Goal: Information Seeking & Learning: Learn about a topic

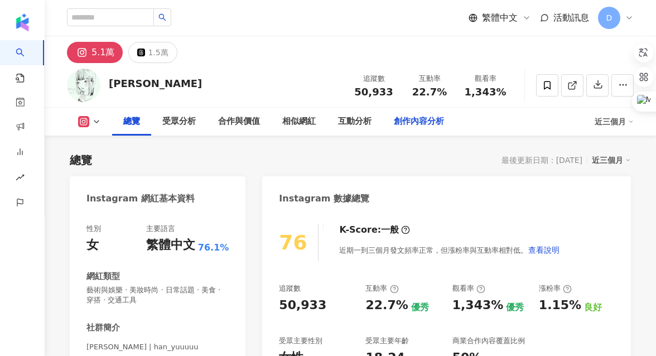
click at [420, 122] on div "創作內容分析" at bounding box center [419, 121] width 50 height 13
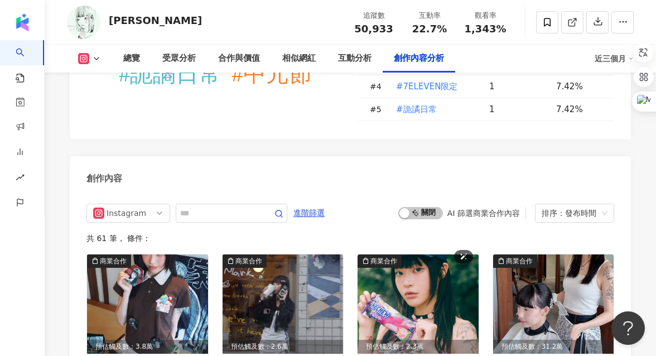
scroll to position [3389, 0]
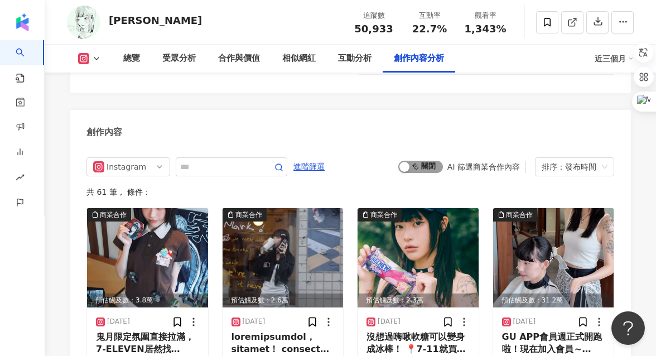
click at [420, 161] on span "啟動 關閉" at bounding box center [421, 167] width 45 height 12
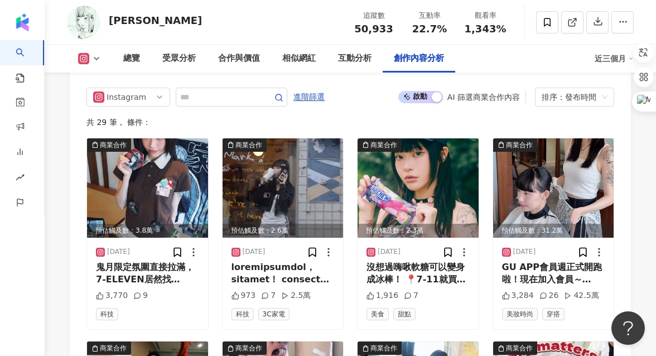
scroll to position [3471, 0]
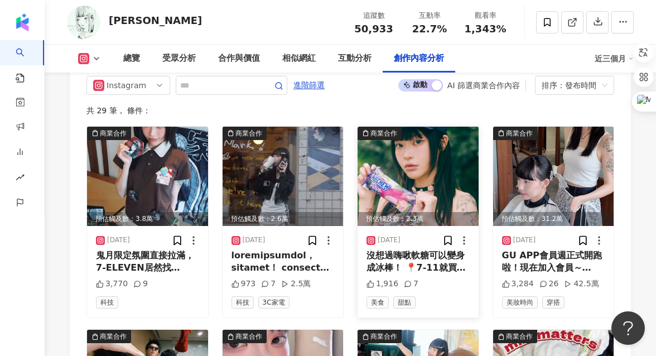
click at [405, 249] on div "沒想過嗨啾軟糖可以變身成冰棒！ 📍7-11就買得到，森永品牌月有買二送一優惠~ 森永嗨啾冰棒(葡萄口味) 一口咬下是清爽的葡萄雪酪 酸酸甜甜的很消暑～（有點冰…" at bounding box center [418, 261] width 103 height 25
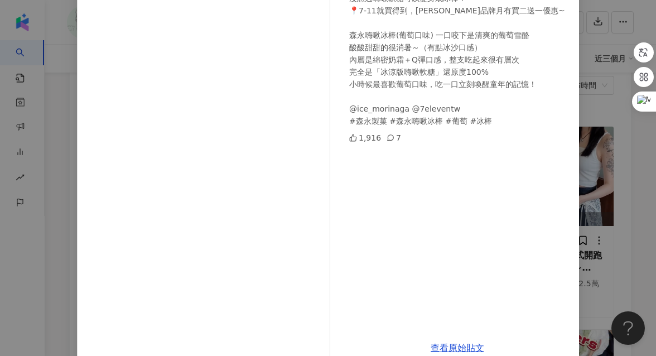
scroll to position [144, 0]
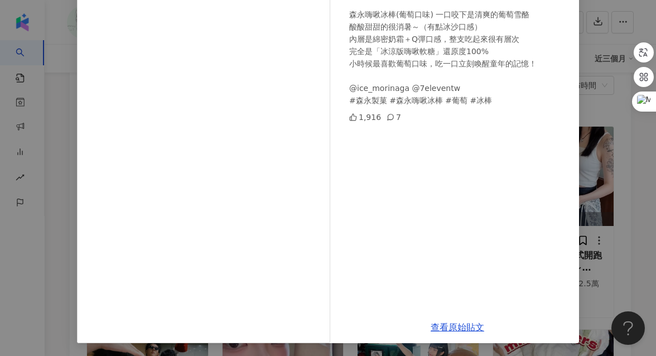
click at [608, 147] on div "韓鈺 2025/8/20 沒想過嗨啾軟糖可以變身成冰棒！ 📍7-11就買得到，森永品牌月有買二送一優惠~ 森永嗨啾冰棒(葡萄口味) 一口咬下是清爽的葡萄雪酪 …" at bounding box center [328, 178] width 656 height 356
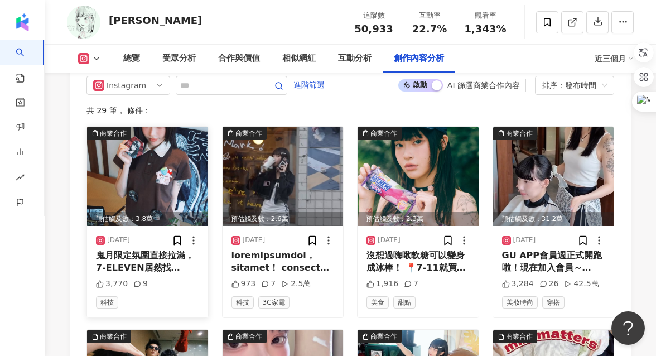
click at [149, 249] on div "鬼月限定氛圍直接拉滿，7-ELEVEN居然找伊藤潤二😍 活動時間｜8/27(三) 15:00起 📍 全台7-ELEVEN門市 不限消費金額，報手機刷條碼直接買…" at bounding box center [147, 261] width 103 height 25
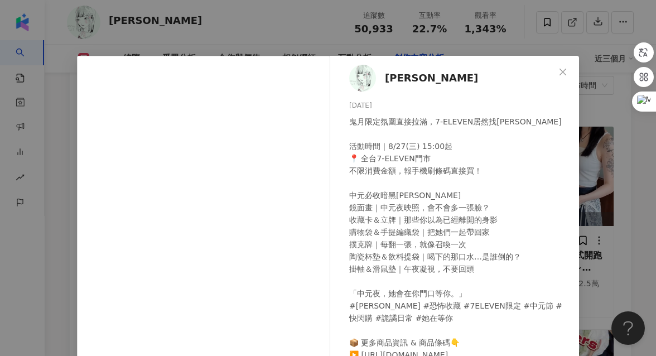
scroll to position [8, 0]
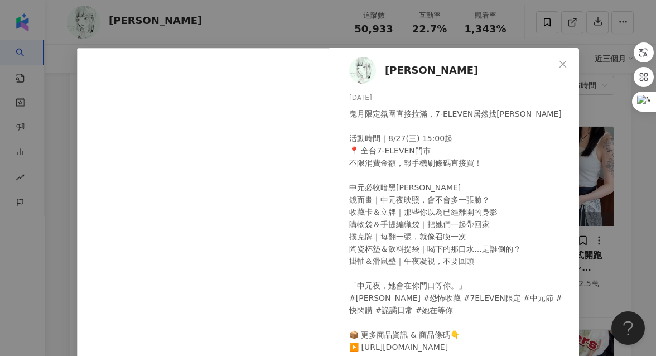
click at [611, 169] on div "韓鈺 2025/8/24 鬼月限定氛圍直接拉滿，7-ELEVEN居然找伊藤潤二😍 活動時間｜8/27(三) 15:00起 📍 全台7-ELEVEN門市 不限消…" at bounding box center [328, 178] width 656 height 356
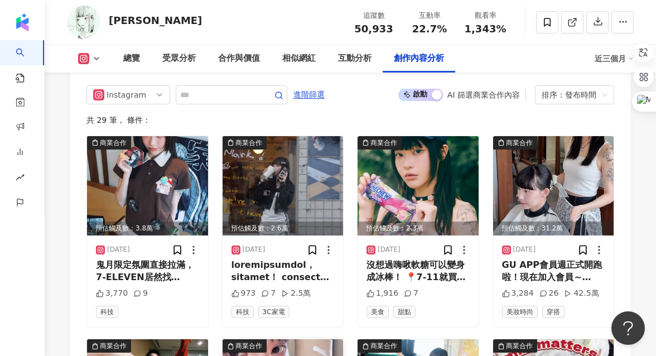
scroll to position [3319, 0]
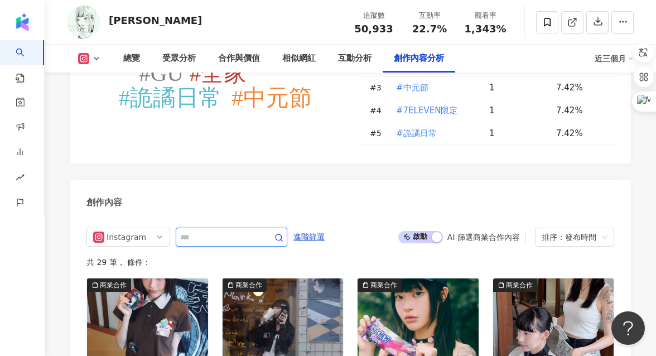
click at [240, 231] on input "text" at bounding box center [219, 237] width 78 height 13
type input "**"
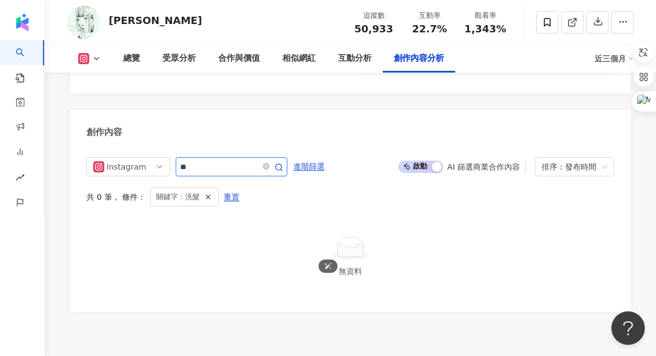
scroll to position [3431, 0]
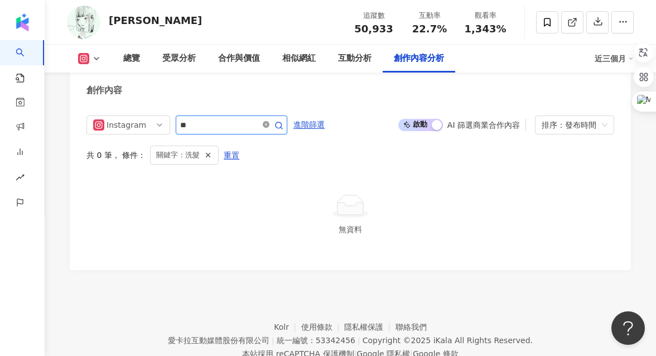
click at [266, 121] on icon "close-circle" at bounding box center [266, 124] width 7 height 7
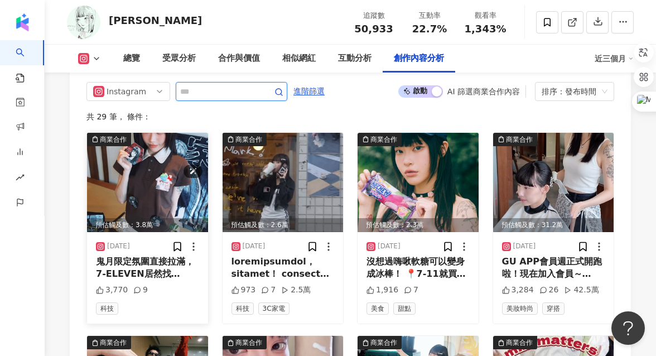
scroll to position [3475, 0]
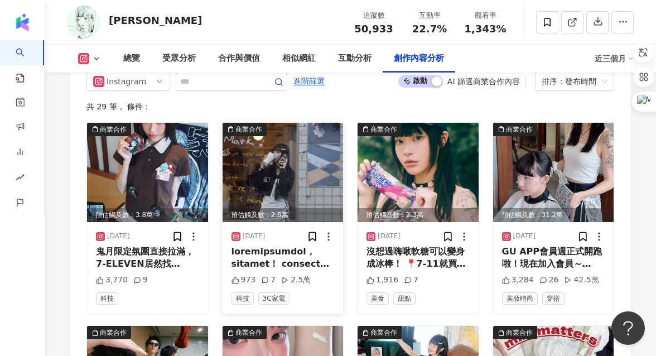
click at [280, 246] on div at bounding box center [283, 258] width 103 height 25
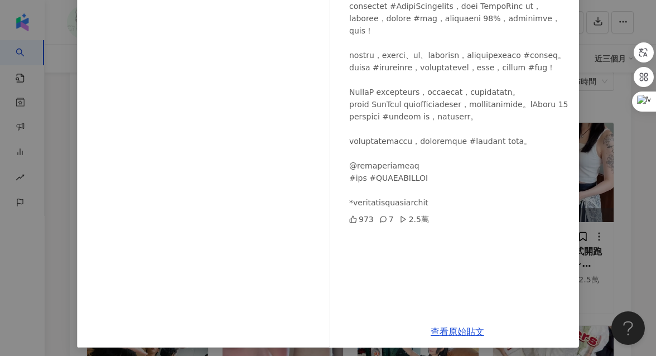
scroll to position [145, 0]
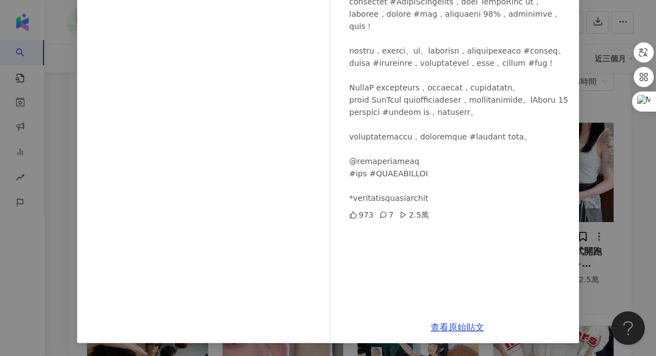
click at [622, 194] on div "韓鈺 2025/8/22 973 7 2.5萬 查看原始貼文" at bounding box center [328, 178] width 656 height 356
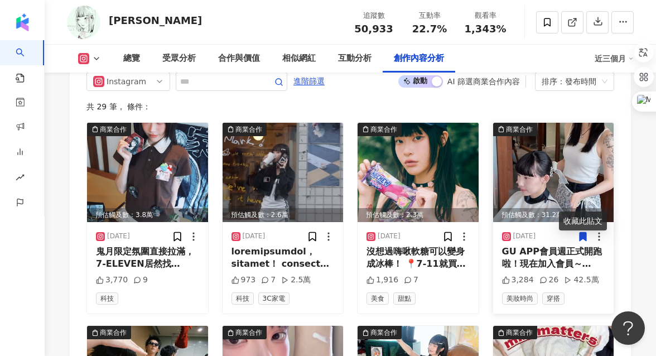
click at [532, 246] on div "GU APP會員週正式開跑啦！現在加入會員～ APP消費滿NT$1,800現折NT$180優惠 還能抽Nespresso膠囊咖啡機、GU旅行相機！ 用最划算的…" at bounding box center [553, 258] width 103 height 25
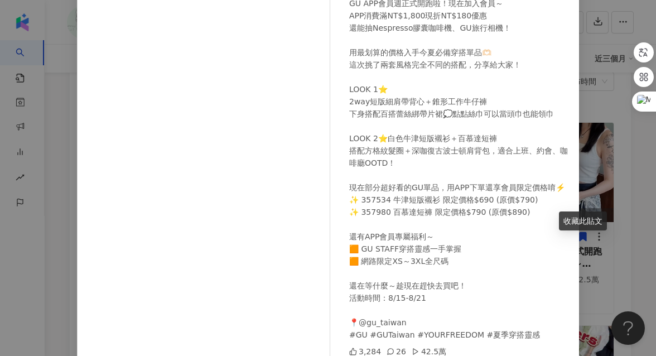
scroll to position [116, 0]
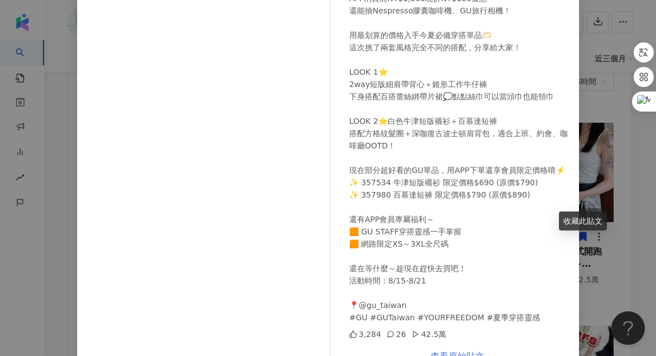
click at [439, 352] on link "查看原始貼文" at bounding box center [458, 356] width 54 height 11
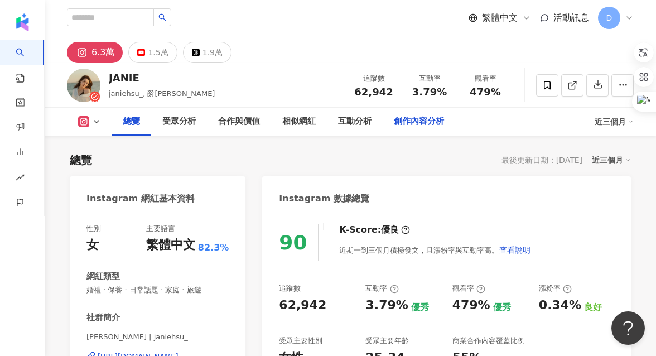
click at [424, 125] on div "創作內容分析" at bounding box center [419, 121] width 50 height 13
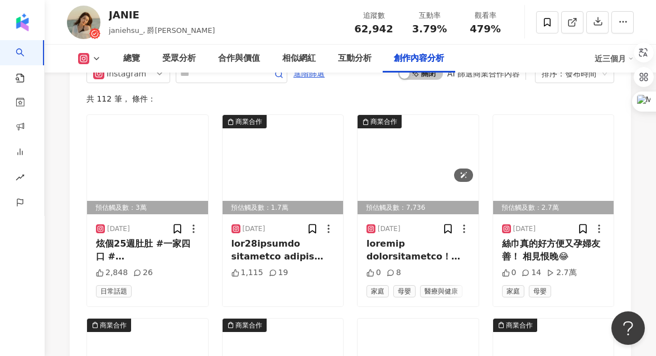
scroll to position [3371, 0]
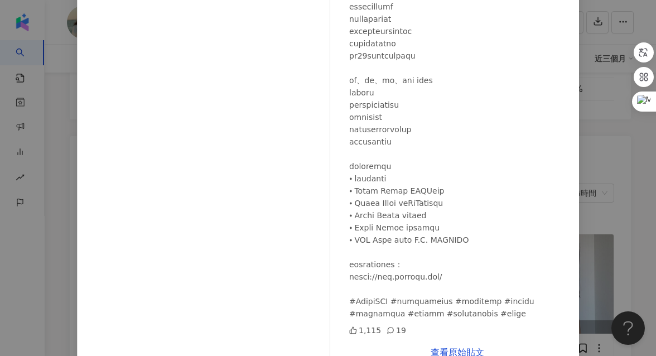
scroll to position [132, 0]
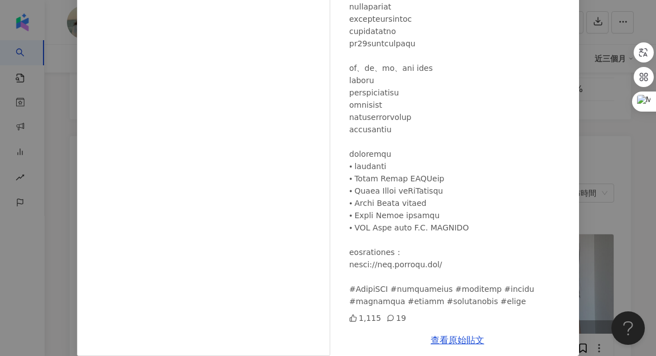
click at [607, 196] on div "JANIE 2025/8/25 1,115 19 查看原始貼文" at bounding box center [328, 178] width 656 height 356
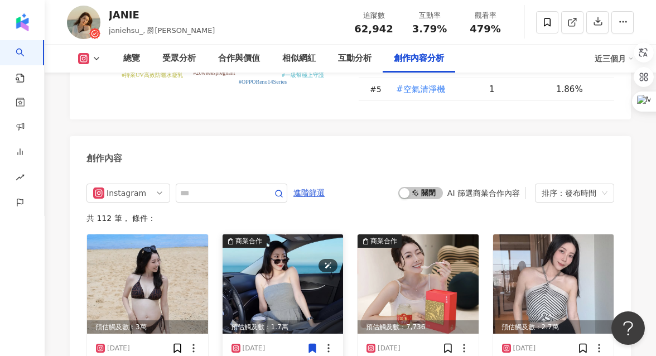
click at [273, 242] on img at bounding box center [283, 283] width 121 height 99
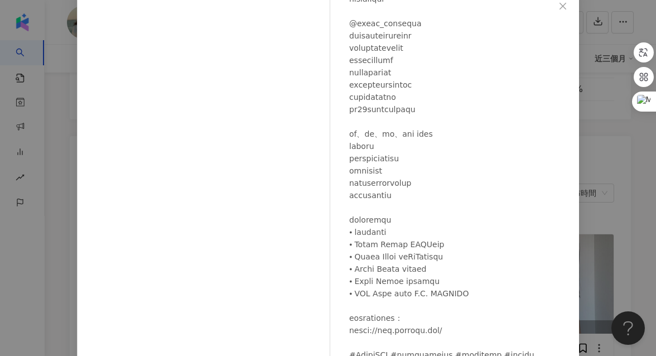
scroll to position [145, 0]
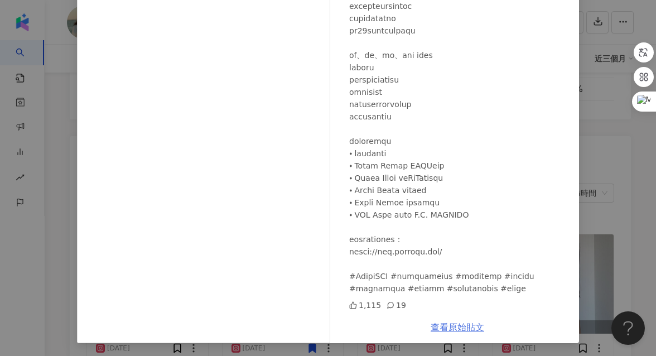
click at [455, 324] on link "查看原始貼文" at bounding box center [458, 327] width 54 height 11
click at [620, 131] on div "JANIE 2025/8/25 1,115 19 查看原始貼文" at bounding box center [328, 178] width 656 height 356
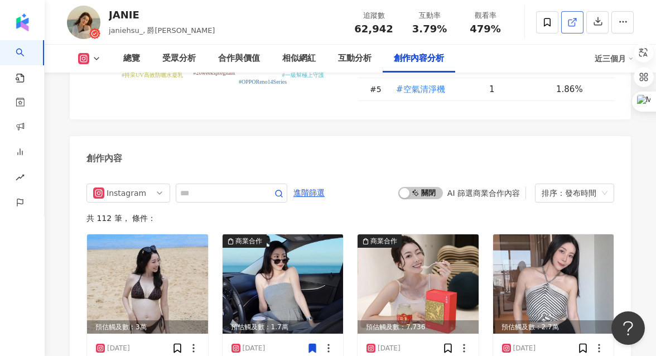
click at [572, 23] on line at bounding box center [574, 20] width 4 height 4
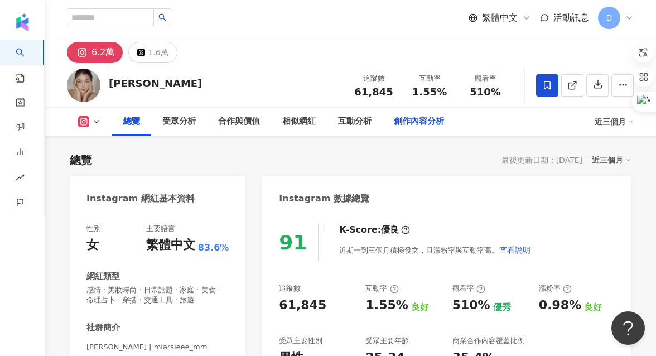
click at [413, 122] on div "創作內容分析" at bounding box center [419, 121] width 50 height 13
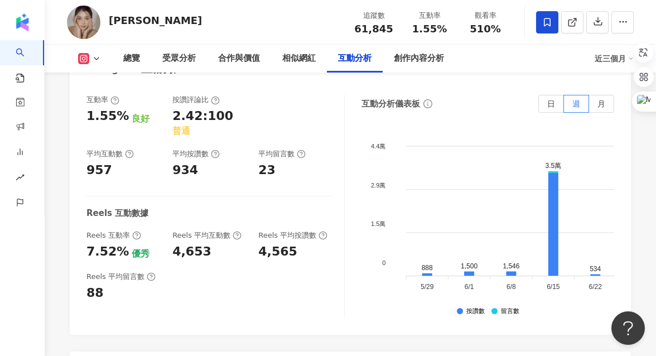
scroll to position [2240, 0]
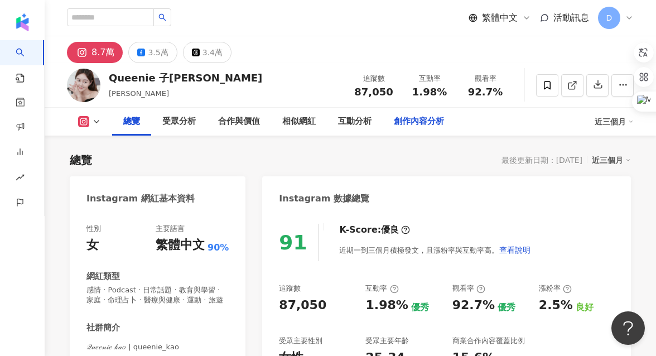
click at [422, 126] on div "創作內容分析" at bounding box center [419, 121] width 50 height 13
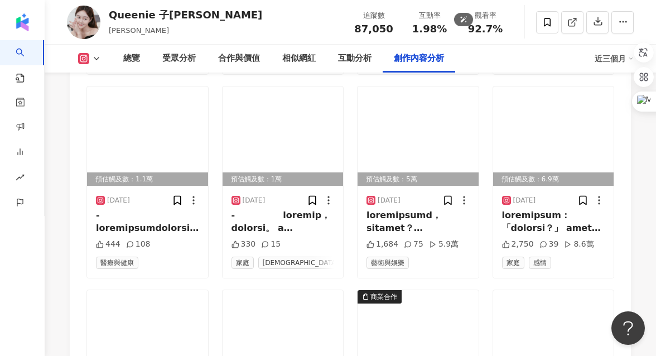
scroll to position [3986, 0]
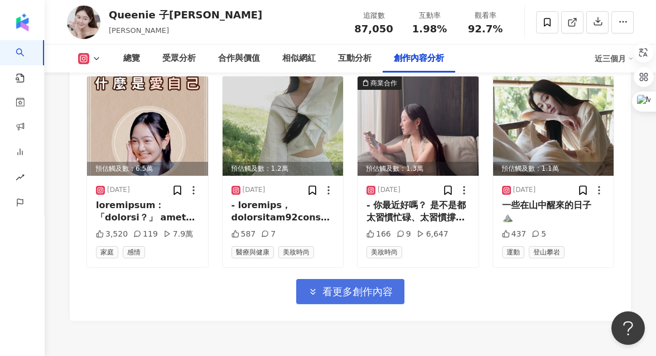
click at [364, 279] on button "看更多創作內容" at bounding box center [350, 291] width 108 height 25
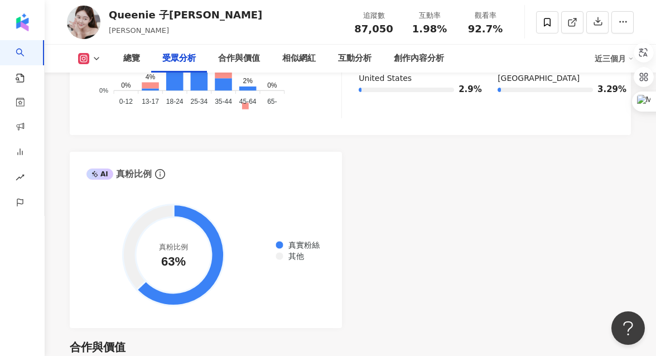
scroll to position [1183, 0]
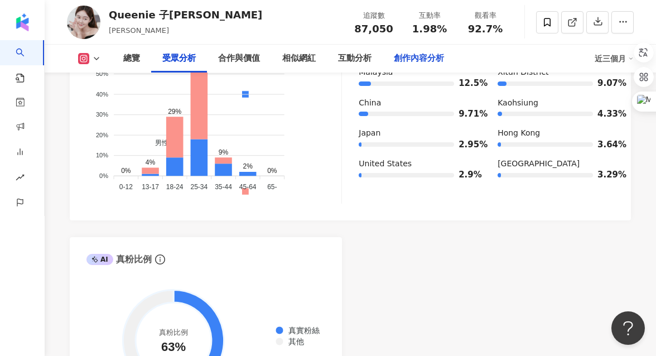
click at [410, 61] on div "創作內容分析" at bounding box center [419, 58] width 50 height 13
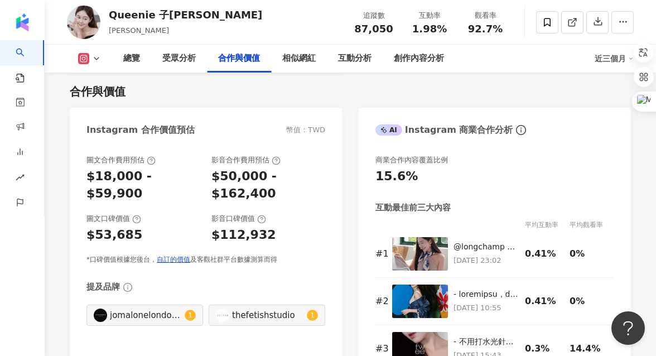
scroll to position [1410, 0]
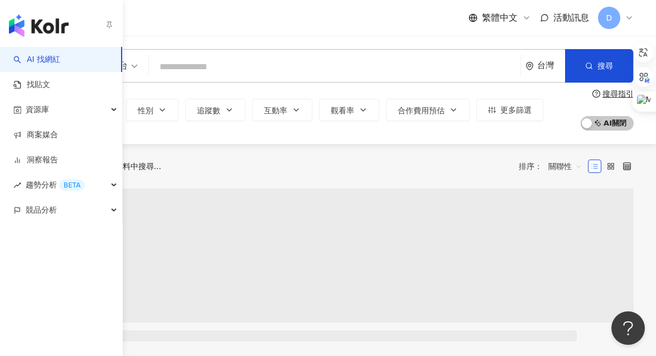
click at [24, 59] on link "AI 找網紅" at bounding box center [36, 59] width 47 height 11
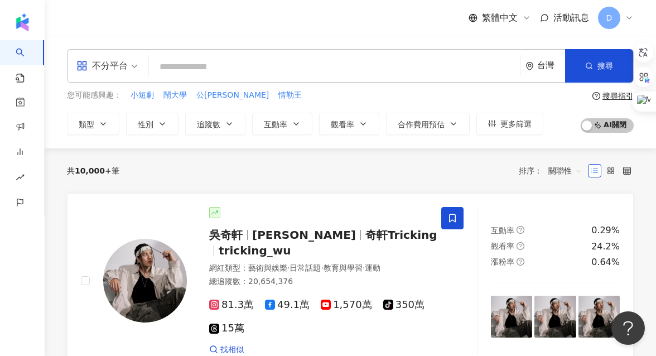
click at [175, 62] on input "search" at bounding box center [334, 66] width 363 height 21
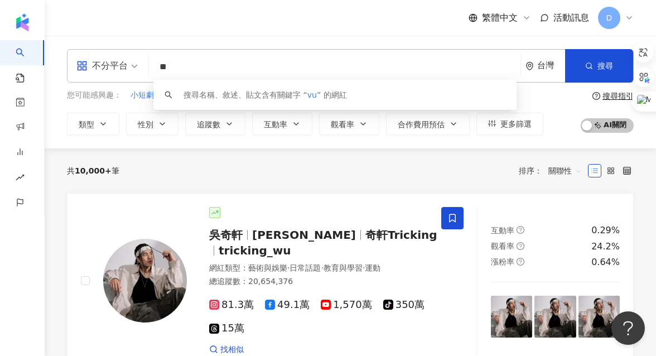
type input "*"
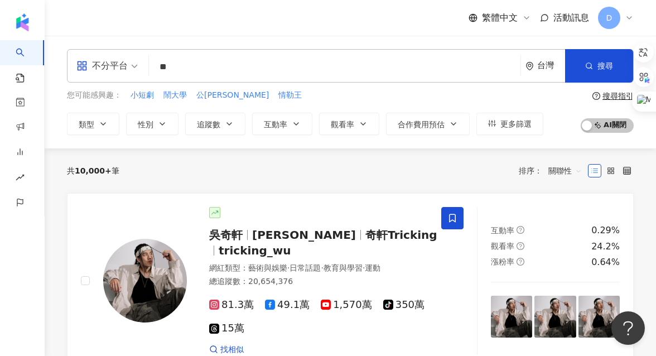
type input "*"
type input "***"
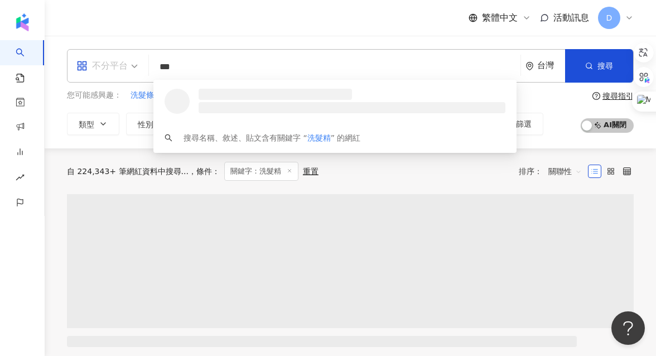
click at [97, 70] on div "不分平台" at bounding box center [101, 66] width 51 height 18
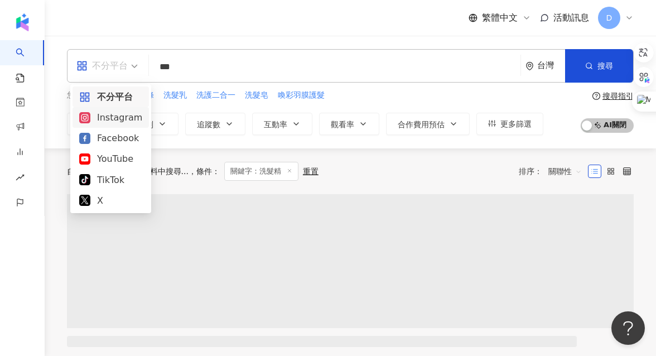
click at [123, 117] on div "Instagram" at bounding box center [110, 118] width 63 height 14
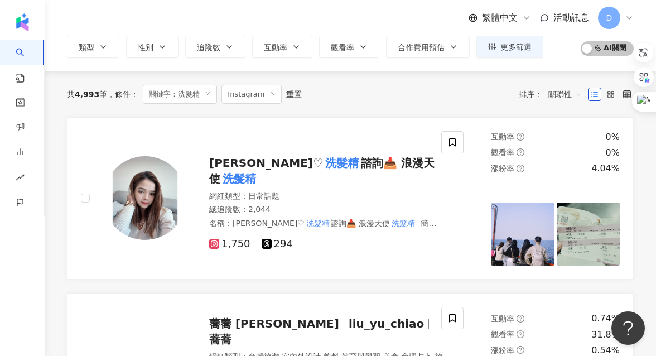
scroll to position [83, 0]
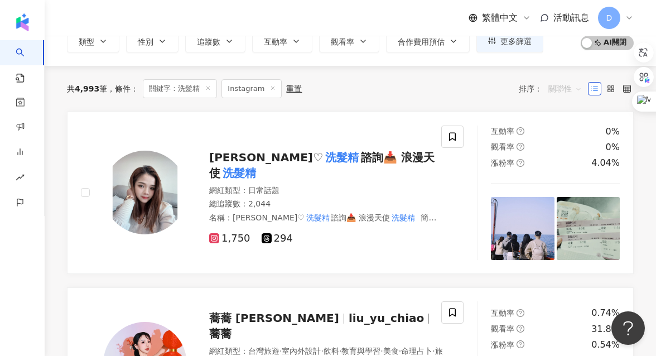
click at [559, 86] on span "關聯性" at bounding box center [565, 89] width 33 height 18
click at [421, 91] on div "共 4,993 筆 條件 ： 關鍵字：洗髮精 Instagram 重置 排序： 關聯性" at bounding box center [350, 88] width 567 height 19
click at [223, 42] on button "追蹤數" at bounding box center [215, 41] width 60 height 22
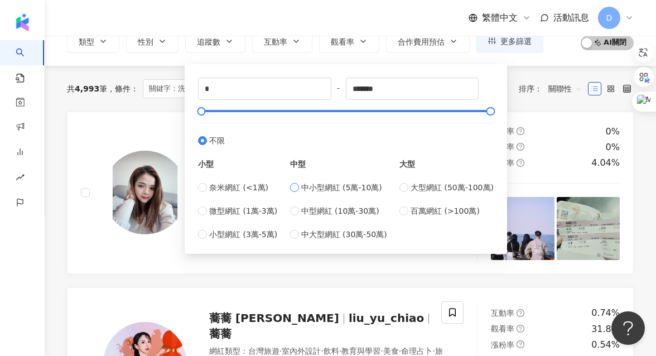
click at [348, 183] on span "中小型網紅 (5萬-10萬)" at bounding box center [341, 187] width 81 height 12
type input "*****"
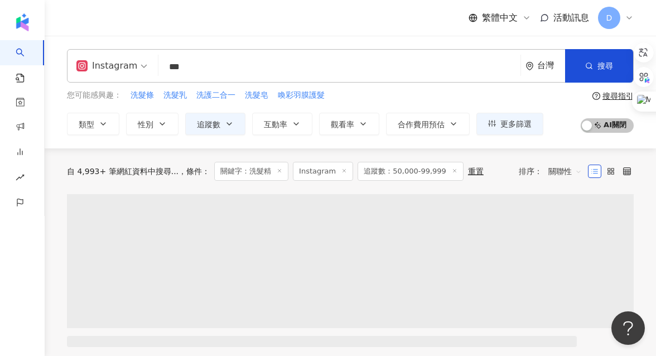
click at [236, 71] on input "***" at bounding box center [339, 66] width 353 height 21
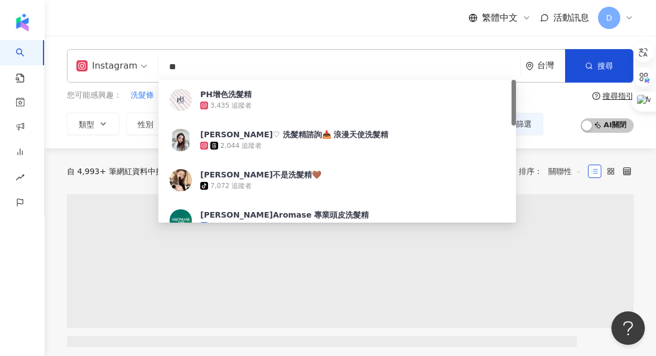
type input "*"
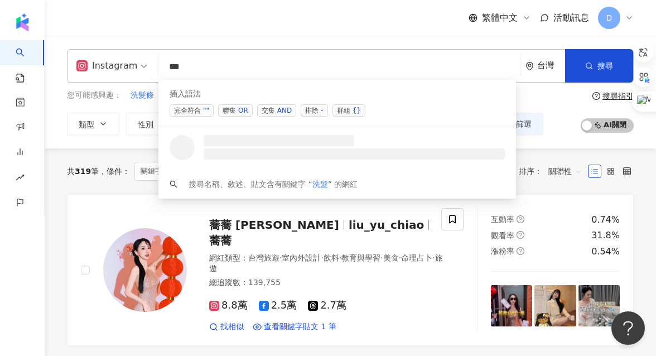
click at [248, 107] on span "聯集 OR" at bounding box center [235, 110] width 35 height 12
click at [242, 110] on div "OR" at bounding box center [243, 110] width 10 height 11
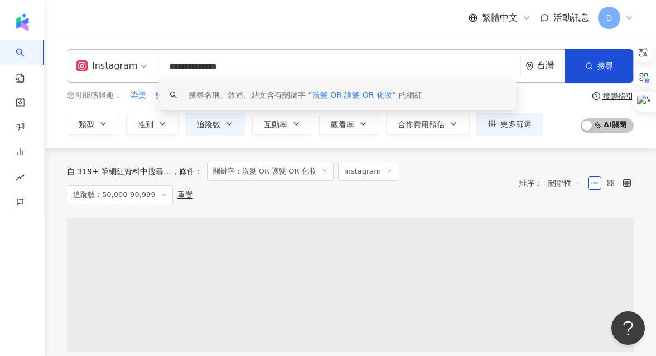
type input "**********"
click at [287, 46] on div "**********" at bounding box center [351, 92] width 612 height 113
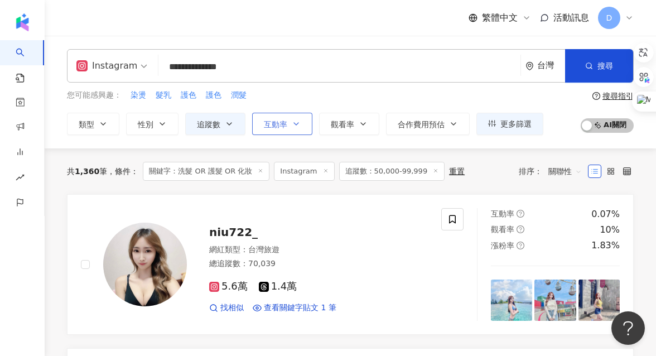
click at [275, 130] on button "互動率" at bounding box center [282, 124] width 60 height 22
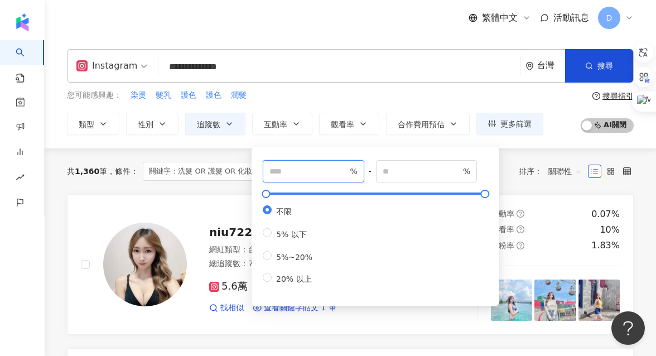
click at [306, 175] on input "number" at bounding box center [309, 171] width 78 height 12
type input "*"
click at [350, 116] on button "觀看率" at bounding box center [349, 124] width 60 height 22
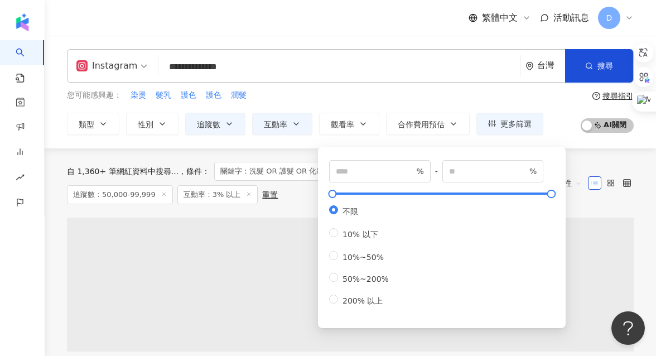
click at [347, 184] on div "% - % 不限 10% 以下 10%~50% 50%~200% 200% 以上" at bounding box center [441, 233] width 225 height 147
click at [347, 174] on input "number" at bounding box center [375, 171] width 78 height 12
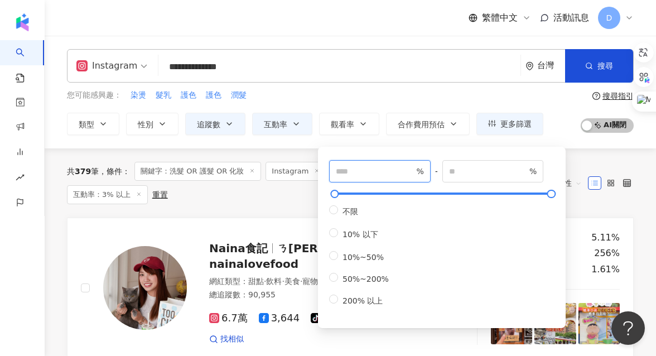
type input "***"
click at [328, 99] on div "您可能感興趣： 染燙 髮乳 護色 護色 潤髮" at bounding box center [305, 95] width 477 height 12
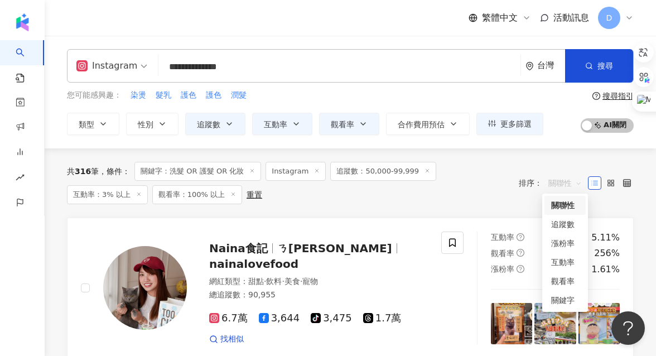
click at [559, 177] on span "關聯性" at bounding box center [565, 183] width 33 height 18
click at [563, 301] on div "關鍵字" at bounding box center [565, 300] width 28 height 12
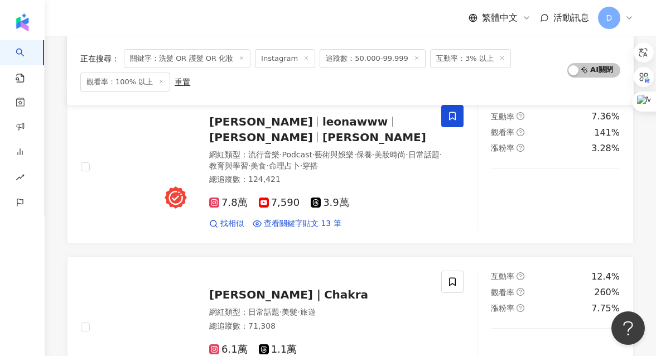
scroll to position [1040, 0]
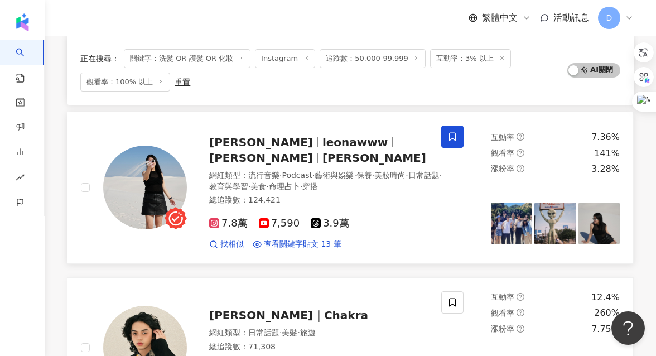
click at [315, 149] on div "Leona Wang leonawww 紫砂歐娜 歐娜" at bounding box center [327, 150] width 236 height 31
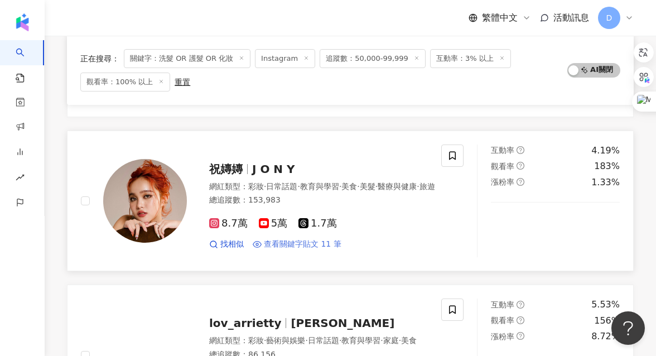
scroll to position [1472, 0]
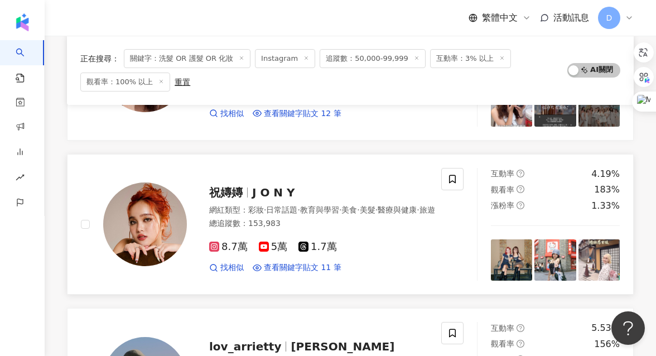
click at [284, 186] on span "J O N Y" at bounding box center [273, 192] width 43 height 13
click at [239, 339] on div "lov_arrietty 黃允" at bounding box center [318, 347] width 219 height 16
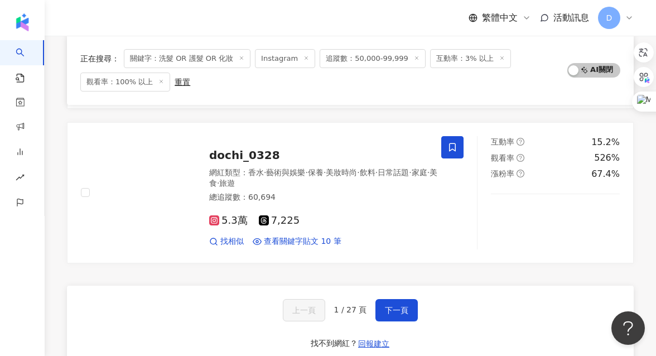
scroll to position [1813, 0]
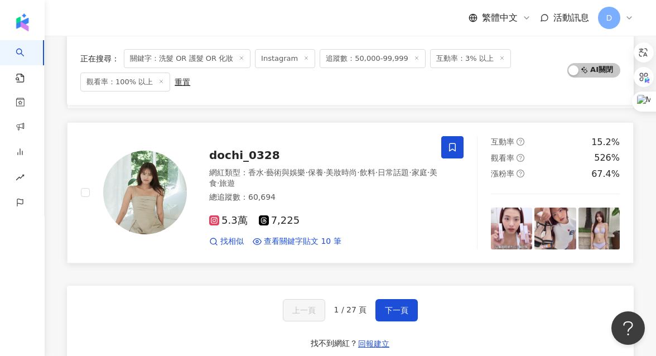
click at [249, 149] on div "dochi_0328 網紅類型 ： 香水 · 藝術與娛樂 · 保養 · 美妝時尚 · 飲料 · 日常話題 · 家庭 · 美食 · 旅遊 總追蹤數 ： 60,6…" at bounding box center [316, 192] width 258 height 109
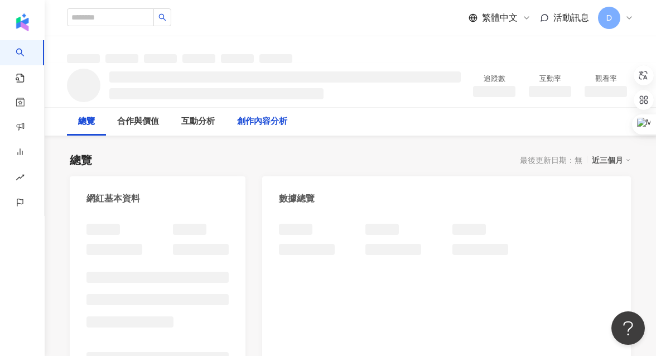
click at [226, 117] on div "互動分析" at bounding box center [198, 122] width 56 height 28
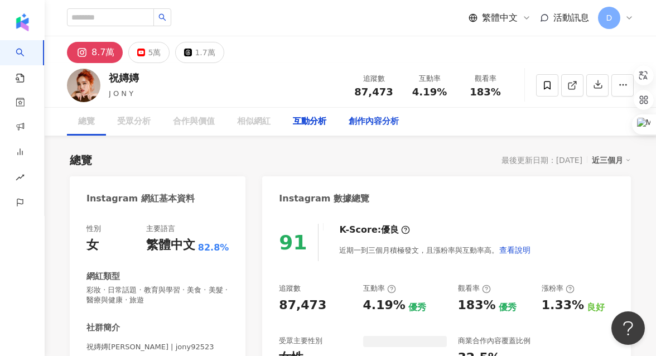
click at [372, 118] on div "創作內容分析" at bounding box center [374, 121] width 50 height 13
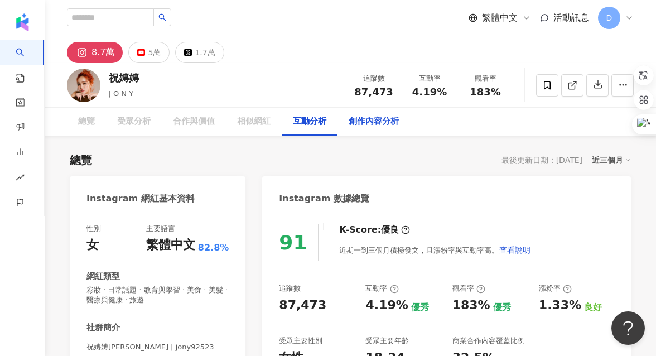
click at [375, 122] on div "創作內容分析" at bounding box center [374, 121] width 50 height 13
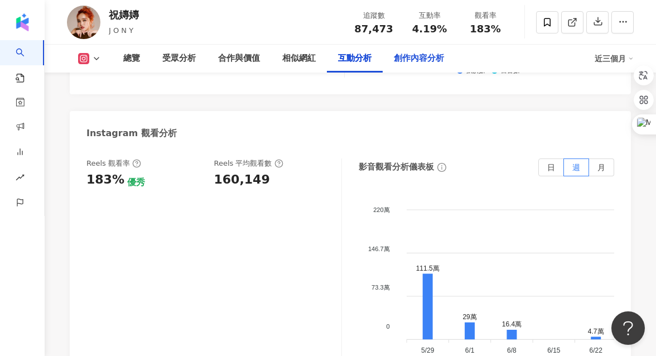
scroll to position [2727, 0]
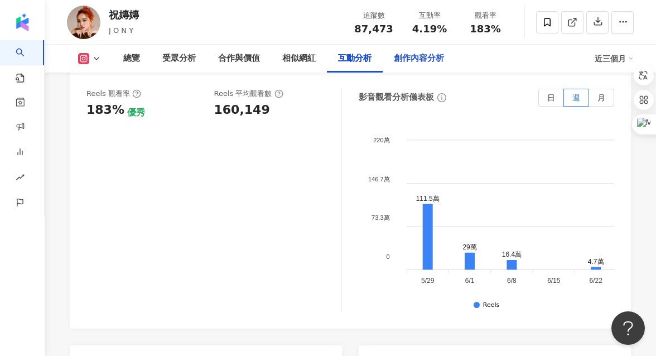
click at [417, 61] on div "創作內容分析" at bounding box center [419, 58] width 50 height 13
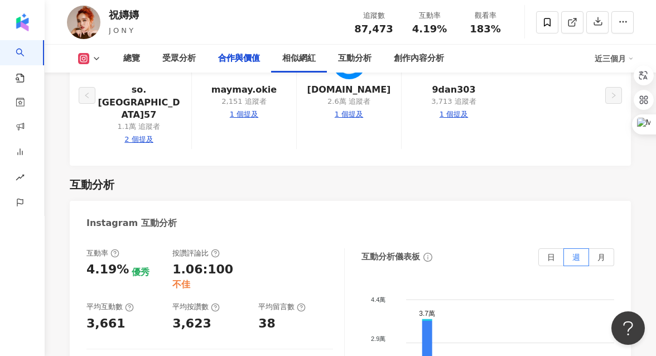
scroll to position [1431, 0]
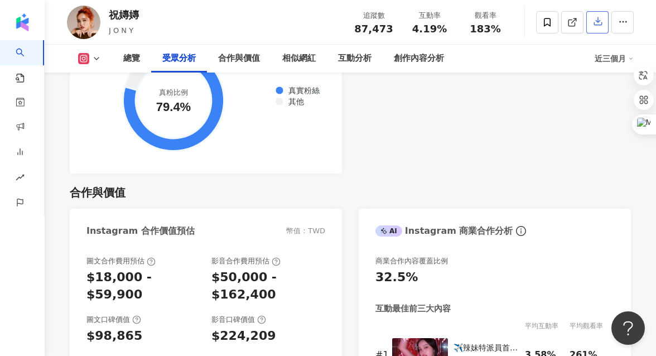
click at [596, 23] on icon "button" at bounding box center [598, 21] width 10 height 10
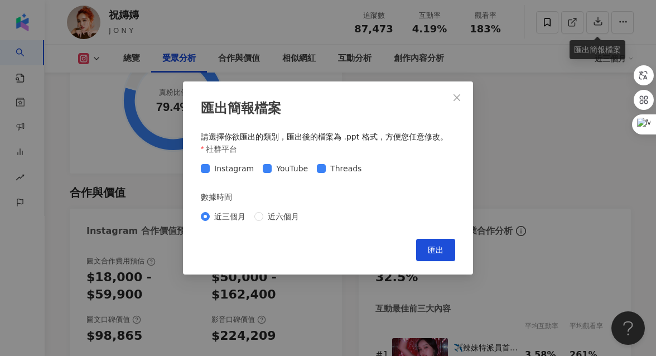
click at [436, 262] on div "匯出簡報檔案 請選擇你欲匯出的類別，匯出後的檔案為 .ppt 格式，方便您任意修改。 社群平台 Instagram YouTube Threads 數據時間 …" at bounding box center [328, 177] width 290 height 193
click at [434, 256] on button "匯出" at bounding box center [435, 250] width 39 height 22
click at [456, 98] on icon "close" at bounding box center [457, 97] width 9 height 9
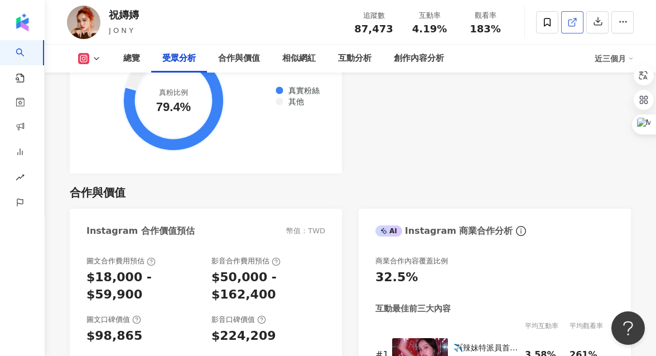
click at [572, 28] on link at bounding box center [573, 22] width 22 height 22
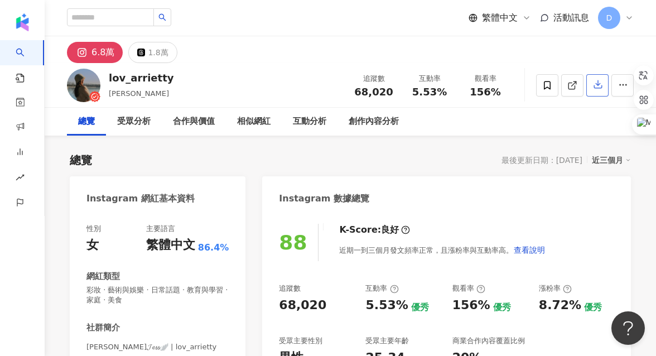
click at [595, 92] on button "button" at bounding box center [598, 85] width 22 height 22
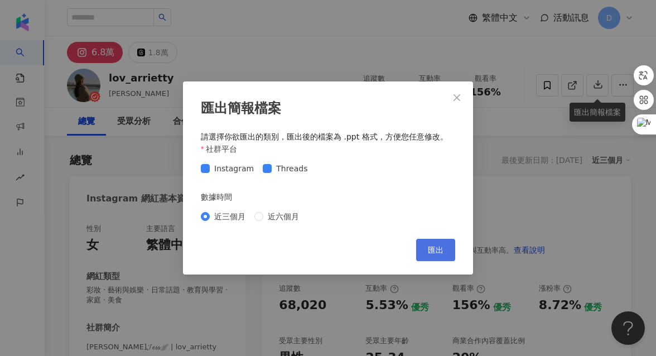
click at [429, 251] on span "匯出" at bounding box center [436, 250] width 16 height 9
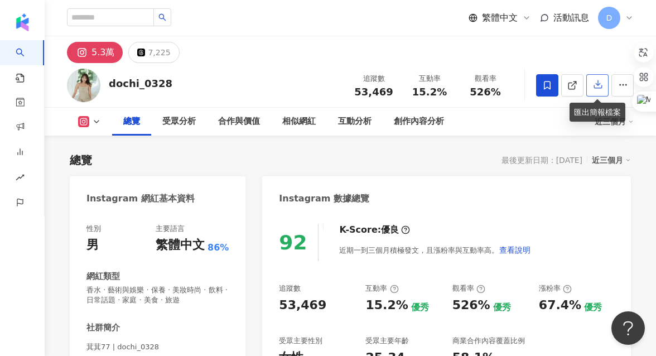
click at [596, 89] on icon "button" at bounding box center [598, 84] width 10 height 10
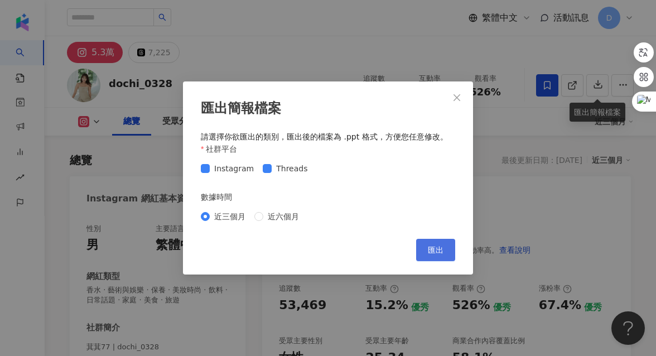
click at [430, 255] on button "匯出" at bounding box center [435, 250] width 39 height 22
click at [458, 101] on icon "close" at bounding box center [457, 97] width 9 height 9
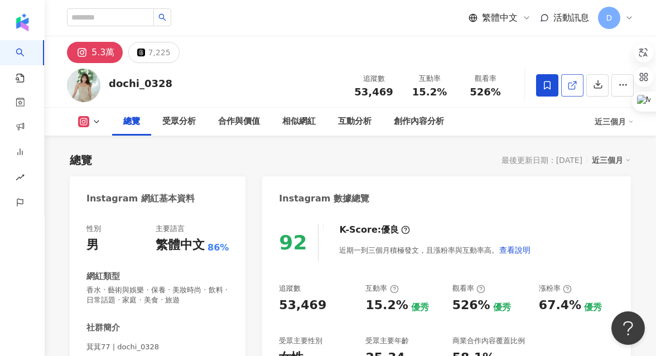
click at [574, 88] on icon at bounding box center [573, 85] width 10 height 10
